Goal: Contribute content: Add original content to the website for others to see

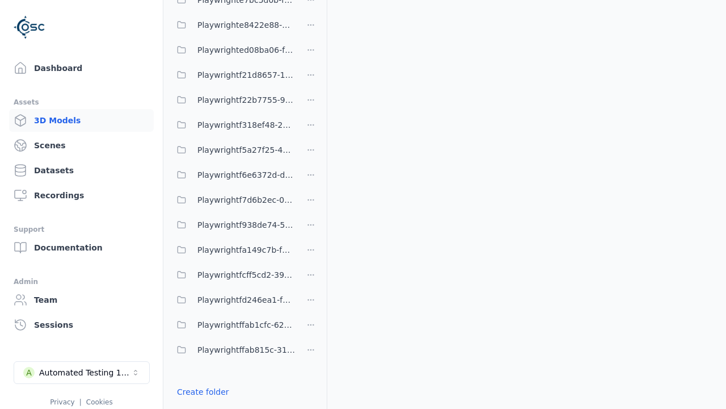
click at [199, 392] on link "Create folder" at bounding box center [203, 391] width 52 height 11
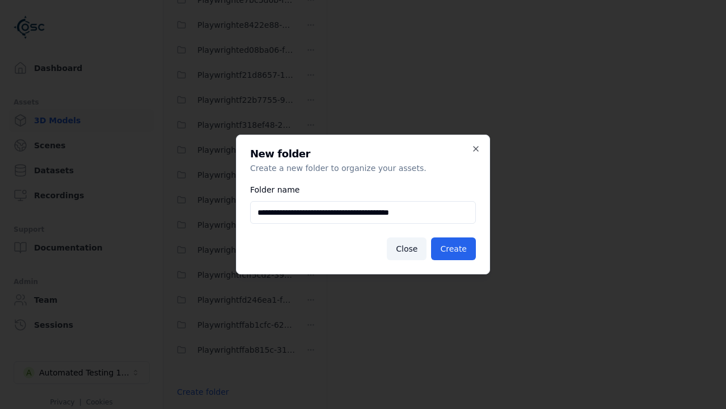
type input "**********"
click at [455, 249] on button "Create" at bounding box center [453, 248] width 45 height 23
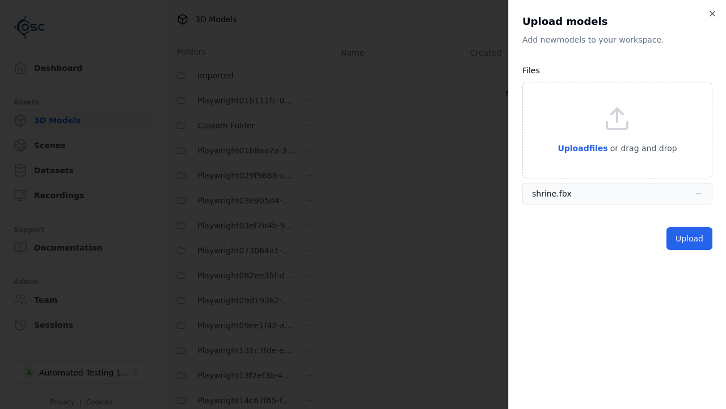
click at [691, 238] on button "Upload" at bounding box center [690, 238] width 46 height 23
